Goal: Contribute content

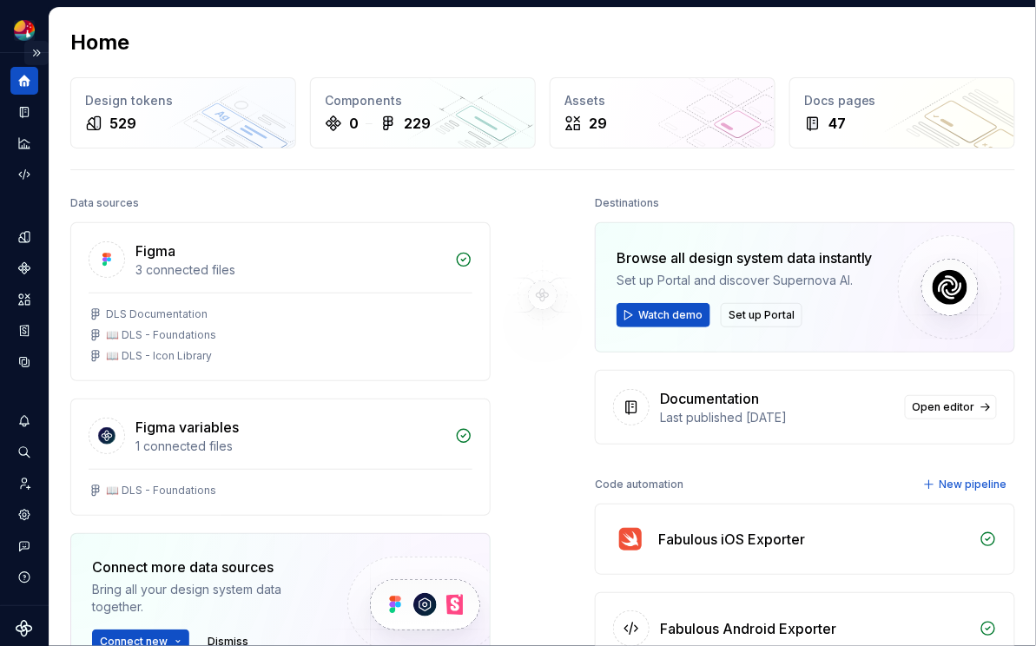
click at [41, 49] on button "Expand sidebar" at bounding box center [36, 53] width 24 height 24
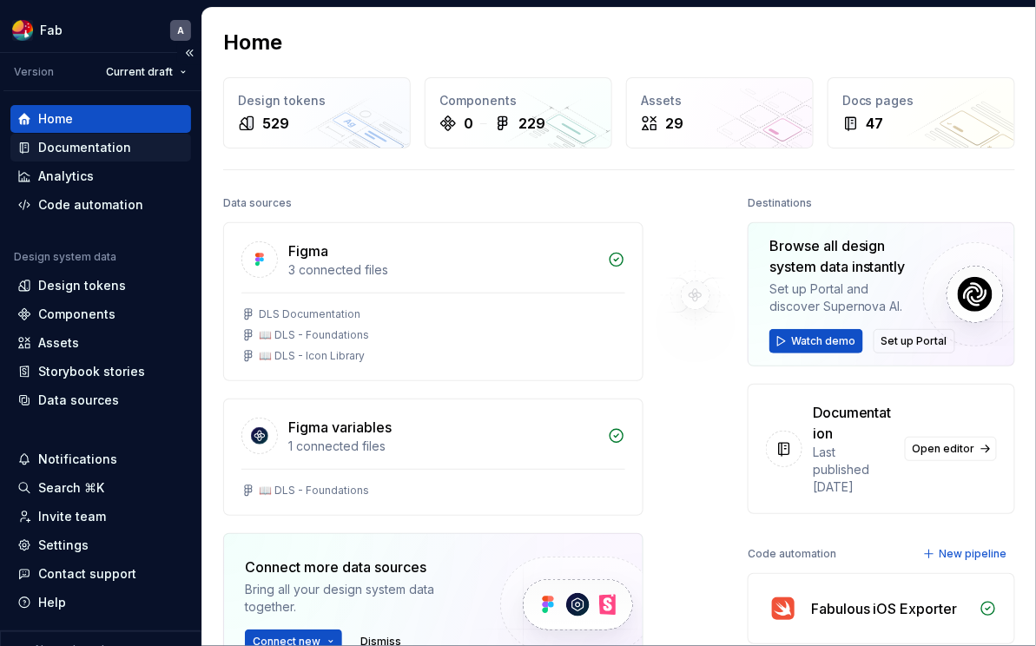
click at [137, 148] on div "Documentation" at bounding box center [100, 147] width 167 height 17
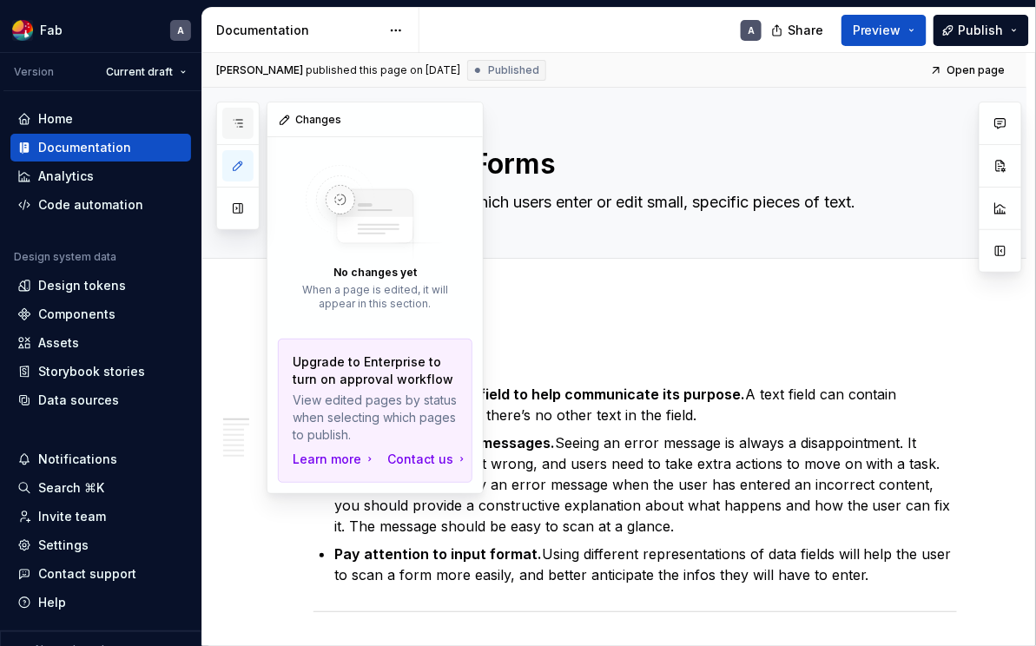
click at [239, 122] on icon "button" at bounding box center [238, 123] width 9 height 7
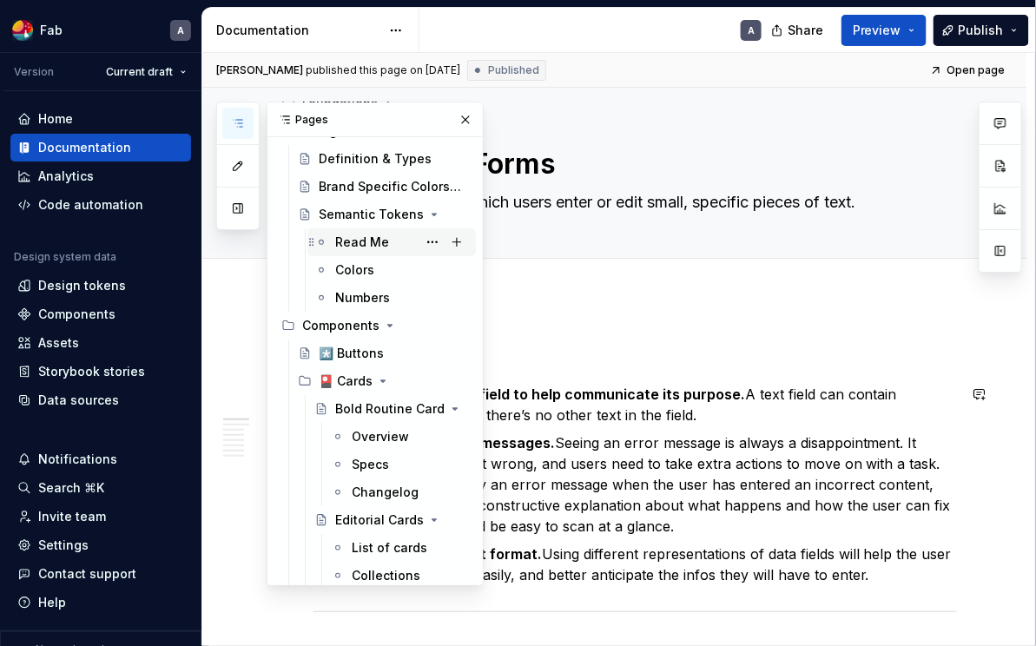
scroll to position [270, 0]
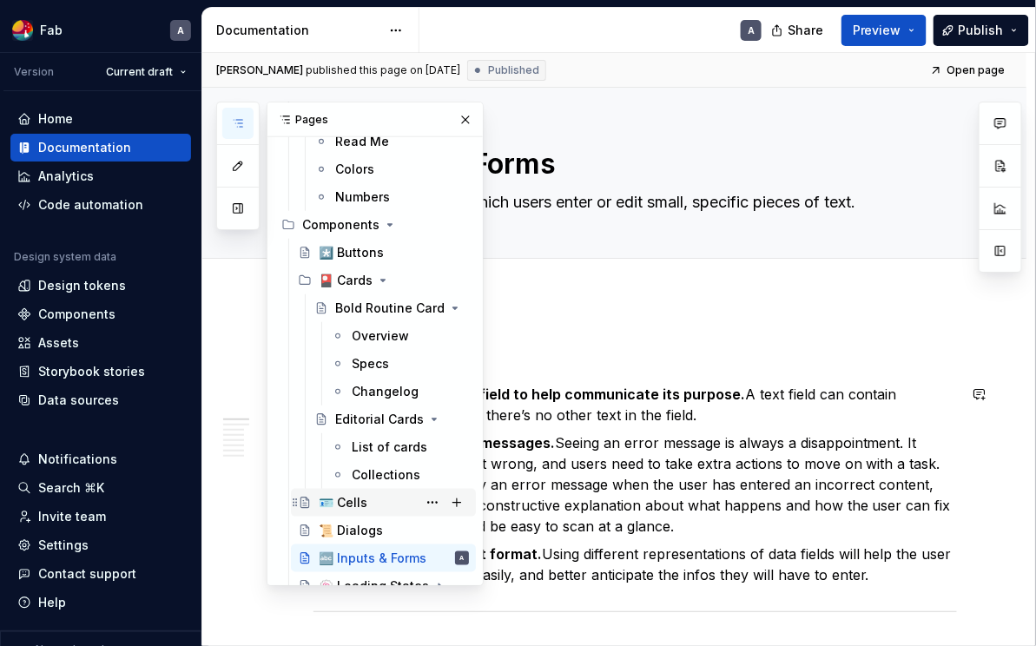
click at [355, 497] on div "🪪 Cells" at bounding box center [343, 502] width 49 height 17
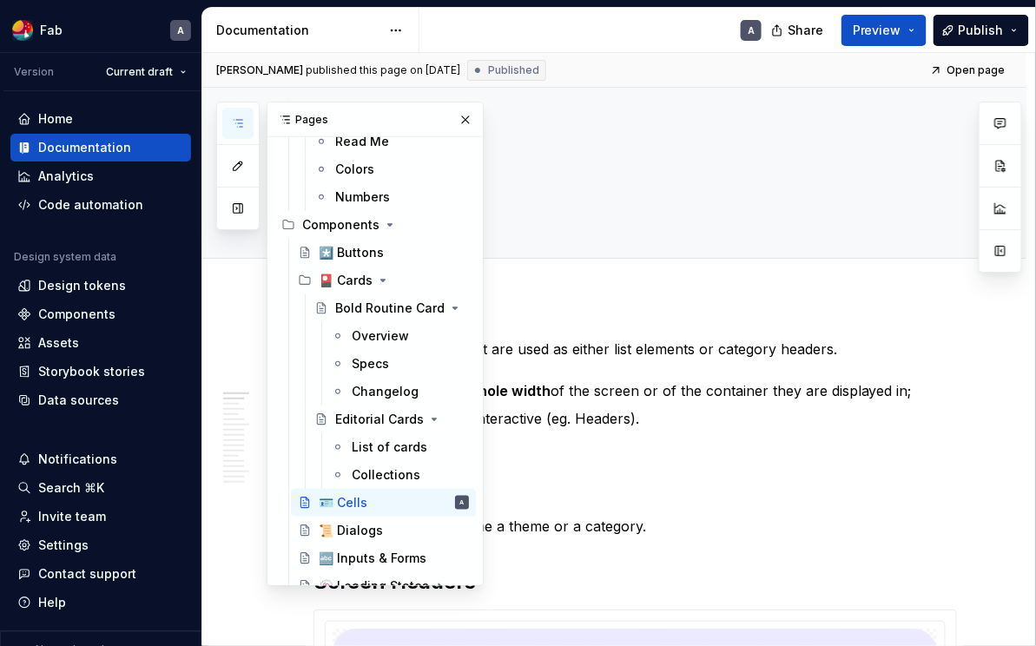
click at [188, 52] on button "Collapse sidebar" at bounding box center [189, 53] width 24 height 24
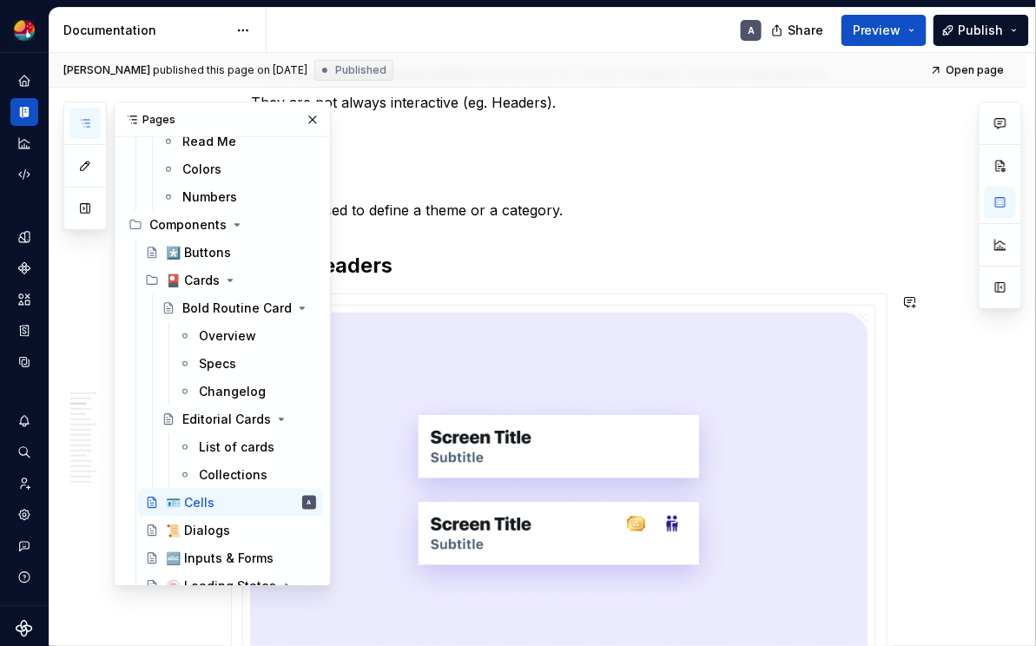
scroll to position [1286, 0]
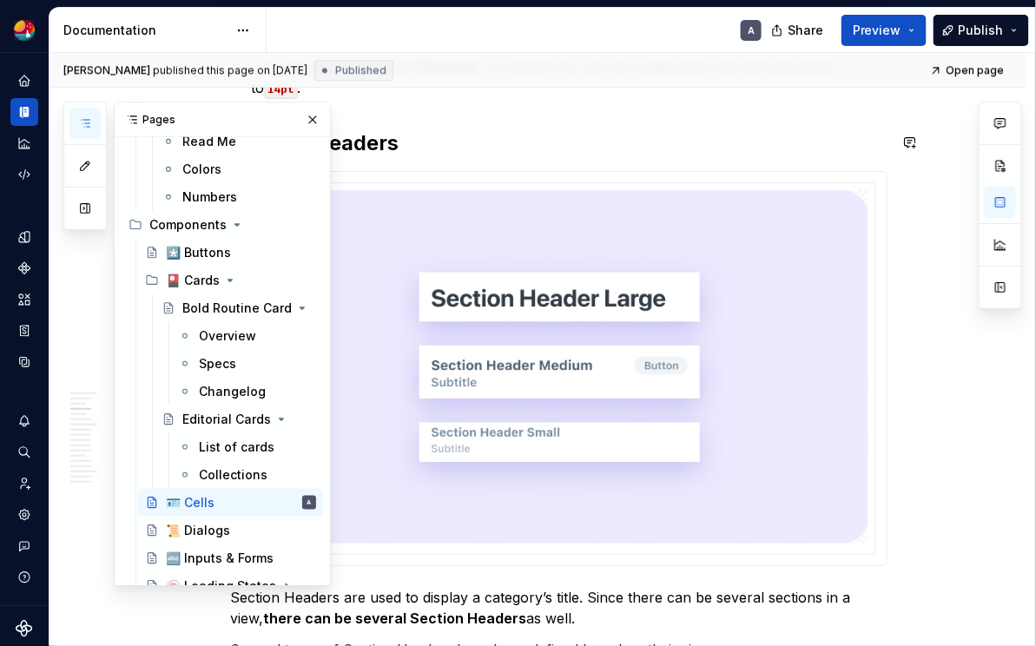
click at [450, 129] on h2 "Section Headers" at bounding box center [559, 143] width 656 height 28
click at [312, 119] on button "button" at bounding box center [312, 120] width 24 height 24
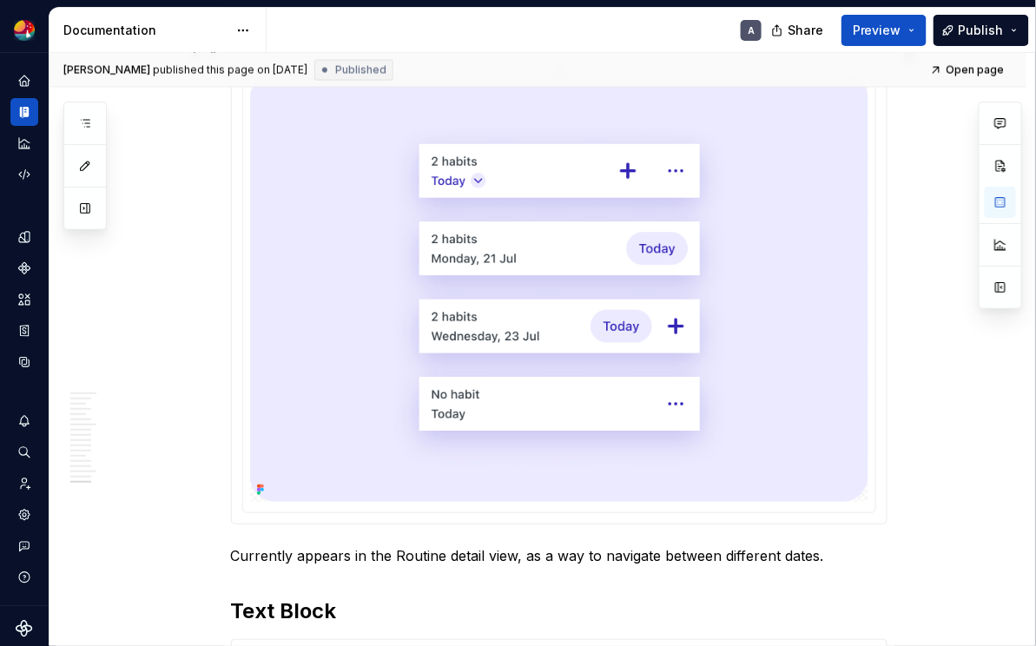
scroll to position [7679, 0]
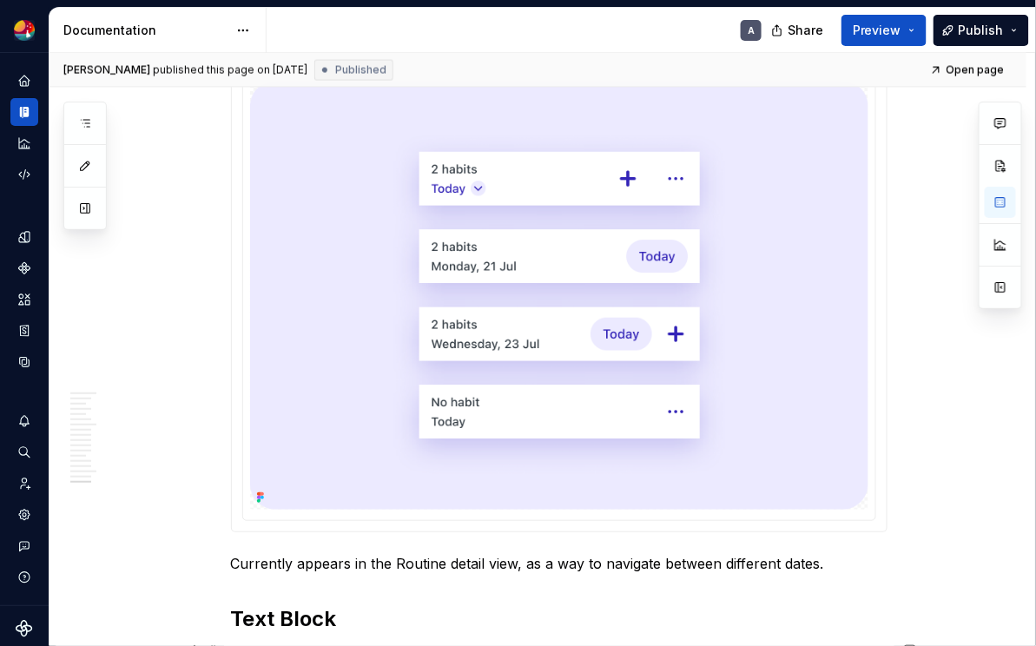
type textarea "*"
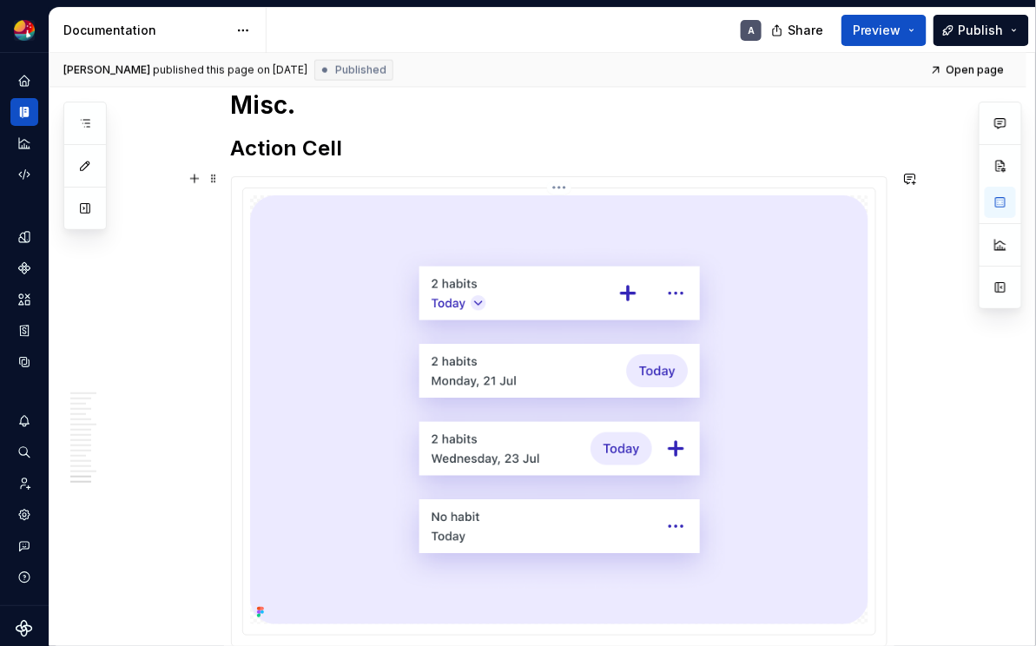
scroll to position [7563, 0]
click at [300, 144] on strong "Action Cell" at bounding box center [287, 149] width 112 height 25
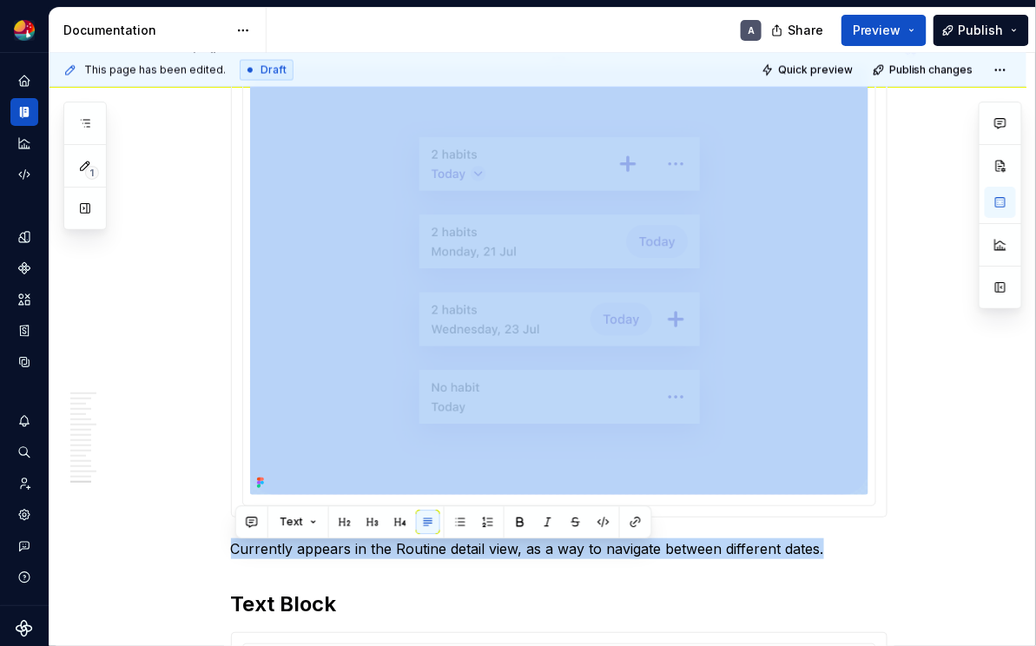
scroll to position [7401, 0]
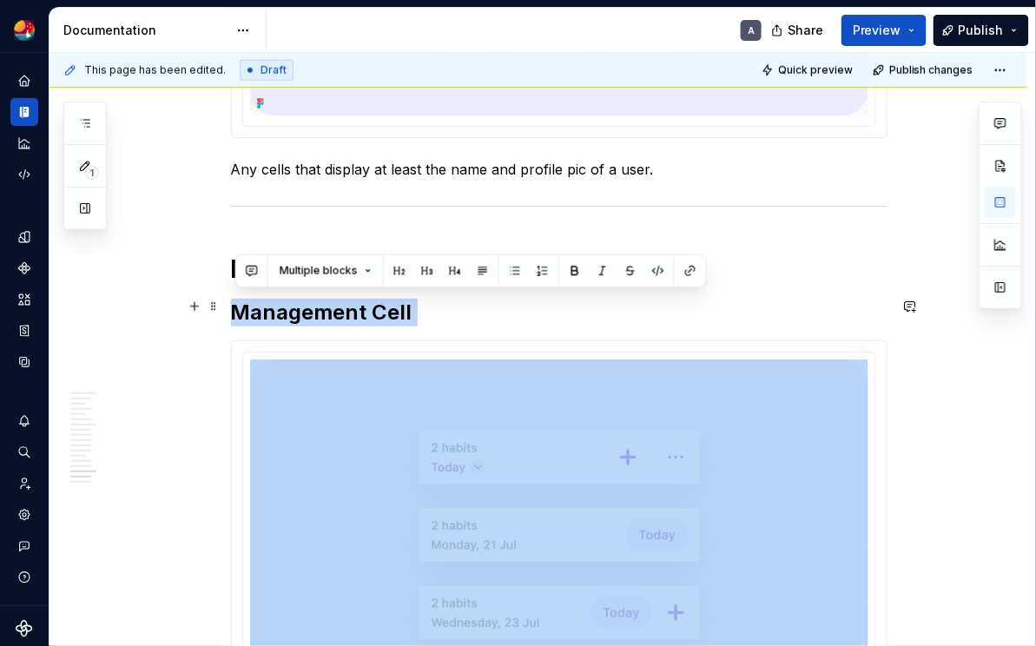
drag, startPoint x: 624, startPoint y: 353, endPoint x: 229, endPoint y: 304, distance: 398.1
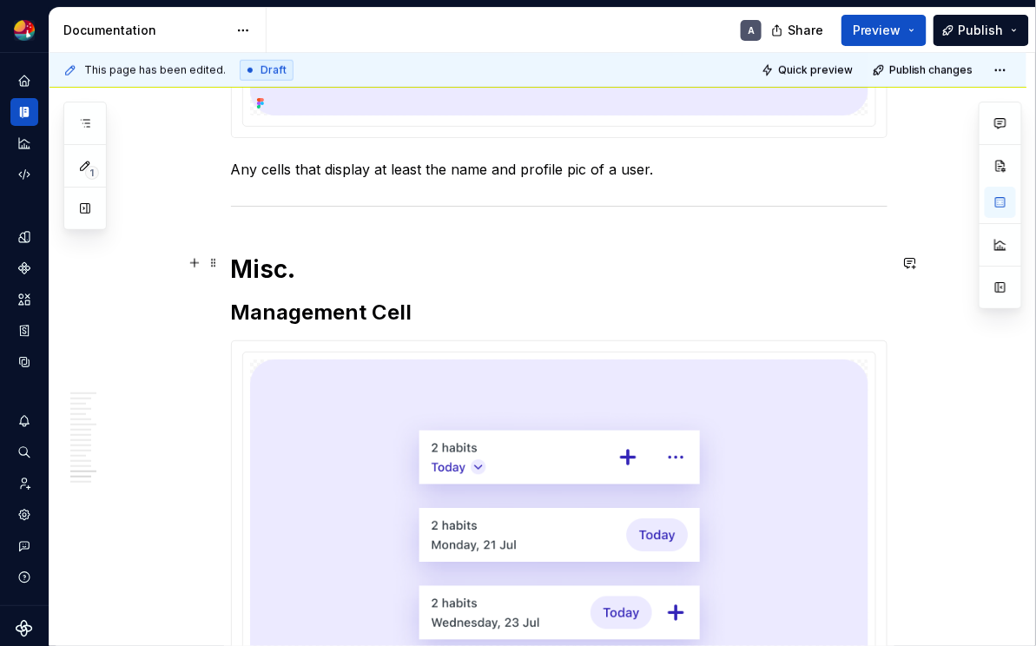
click at [404, 273] on h1 "Misc." at bounding box center [559, 269] width 656 height 31
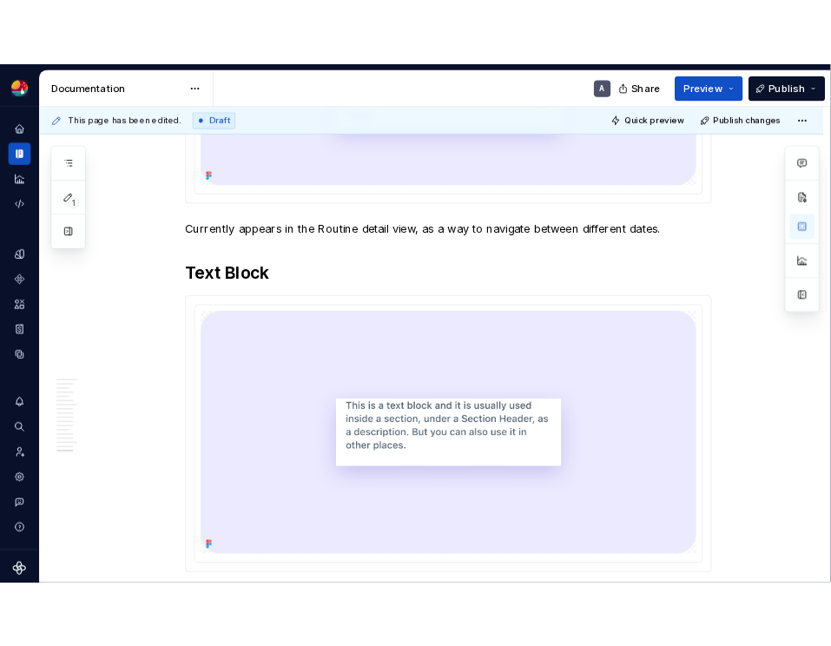
scroll to position [8304, 0]
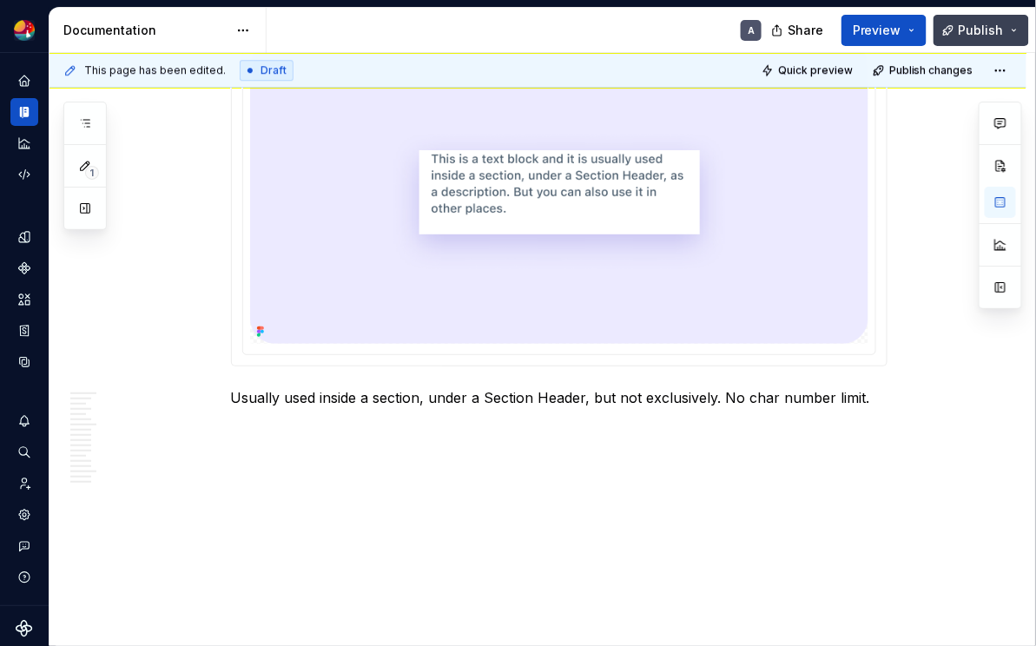
click at [830, 24] on span "Publish" at bounding box center [981, 30] width 45 height 17
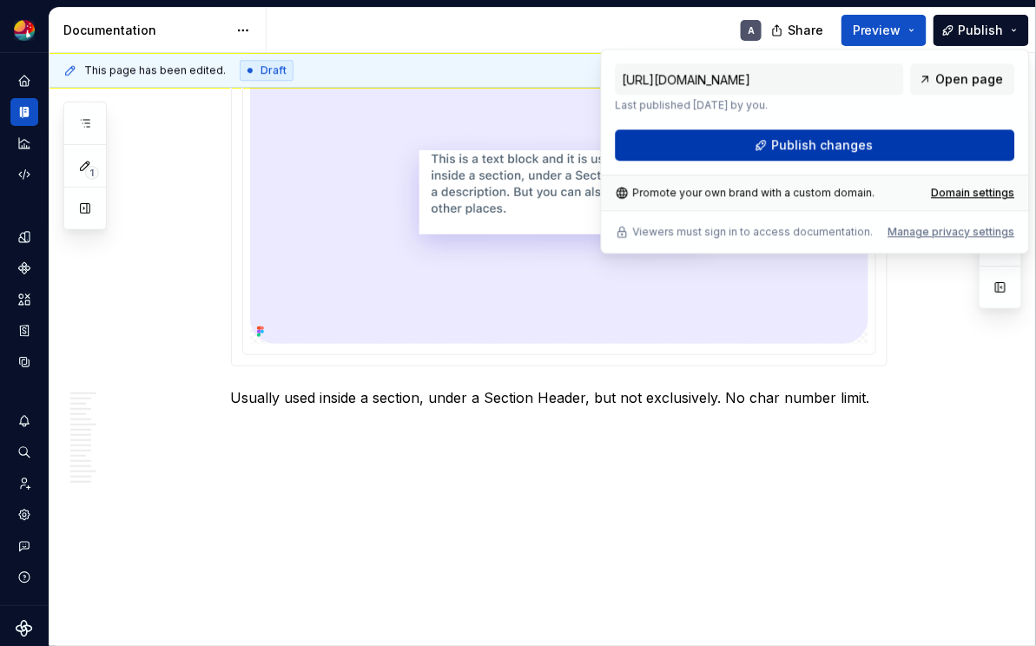
click at [813, 146] on span "Publish changes" at bounding box center [822, 144] width 102 height 17
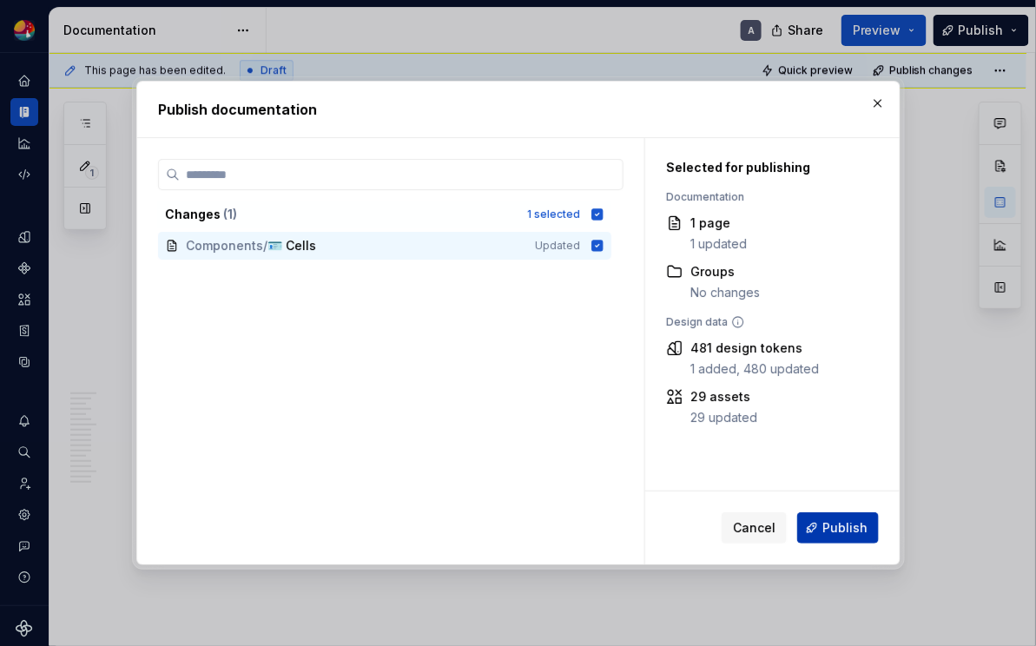
click at [830, 526] on span "Publish" at bounding box center [844, 527] width 45 height 17
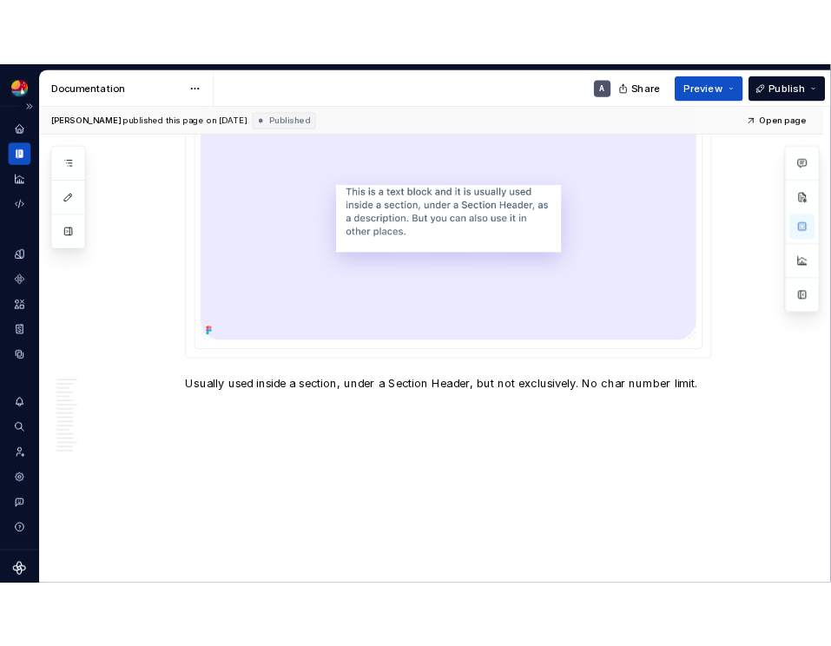
scroll to position [8042, 0]
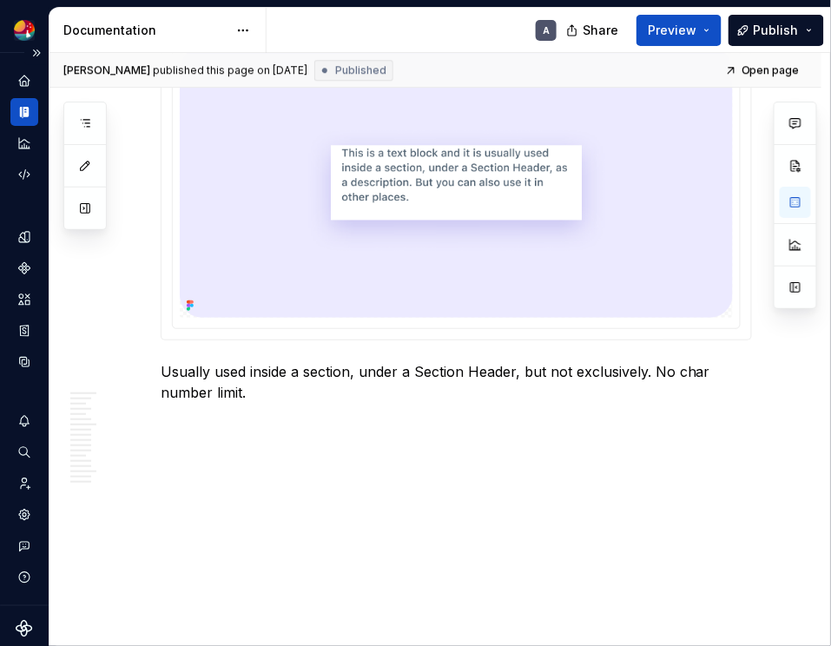
type textarea "*"
